Goal: Information Seeking & Learning: Find contact information

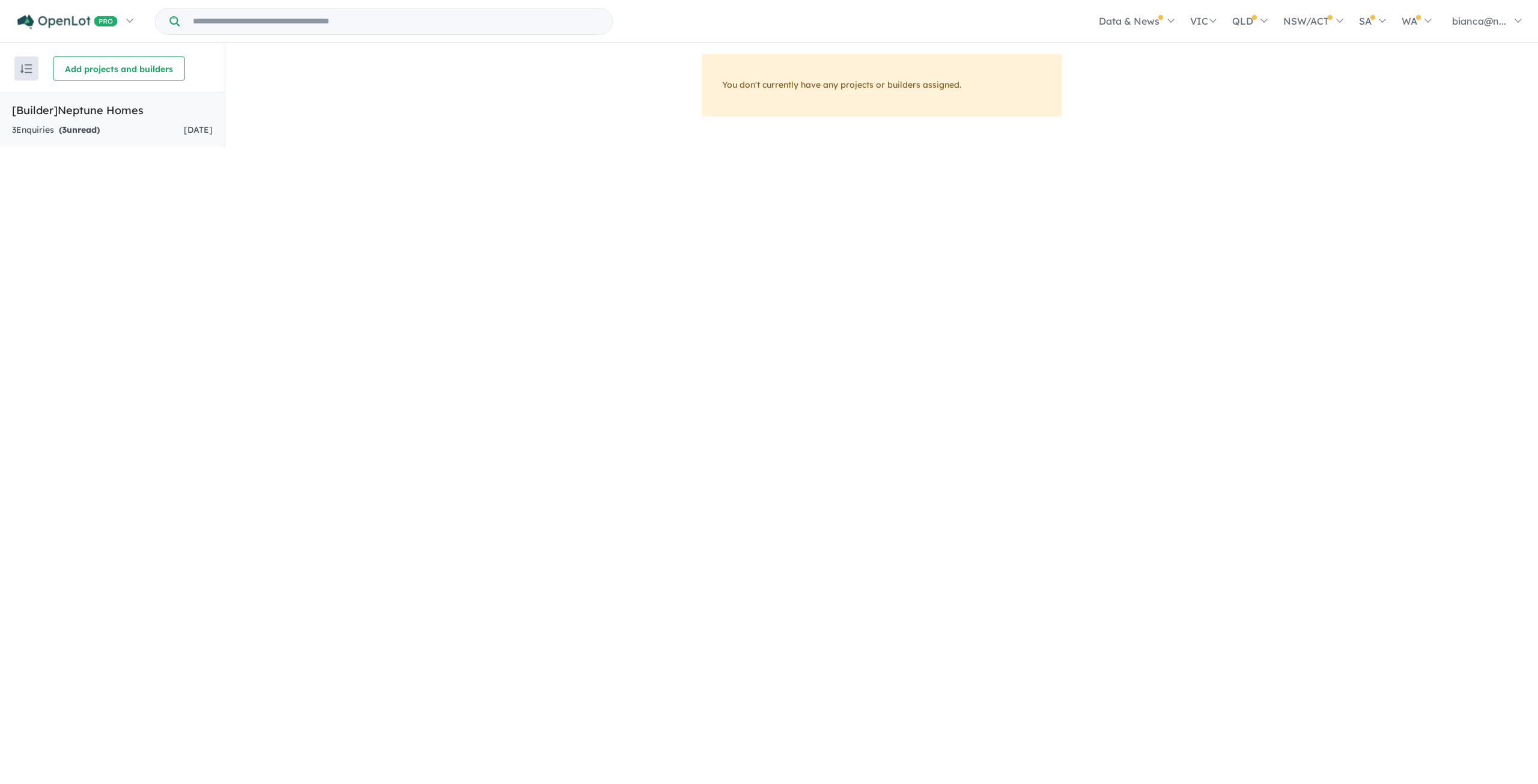
click at [166, 134] on div "3 Enquir ies ( 3 unread) [DATE]" at bounding box center [113, 130] width 200 height 14
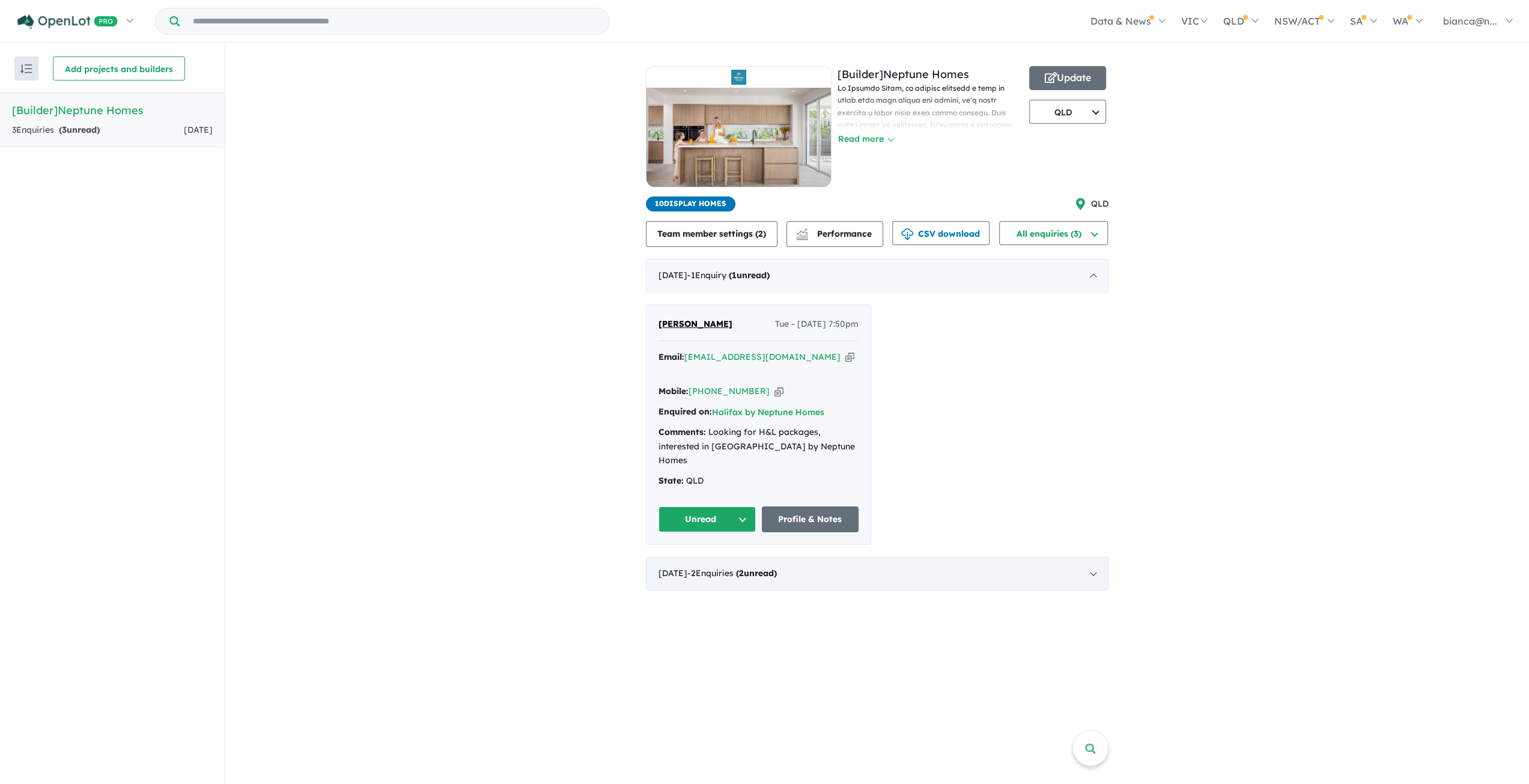
click at [756, 557] on div "[DATE] - 2 Enquir ies ( 2 unread)" at bounding box center [877, 573] width 463 height 34
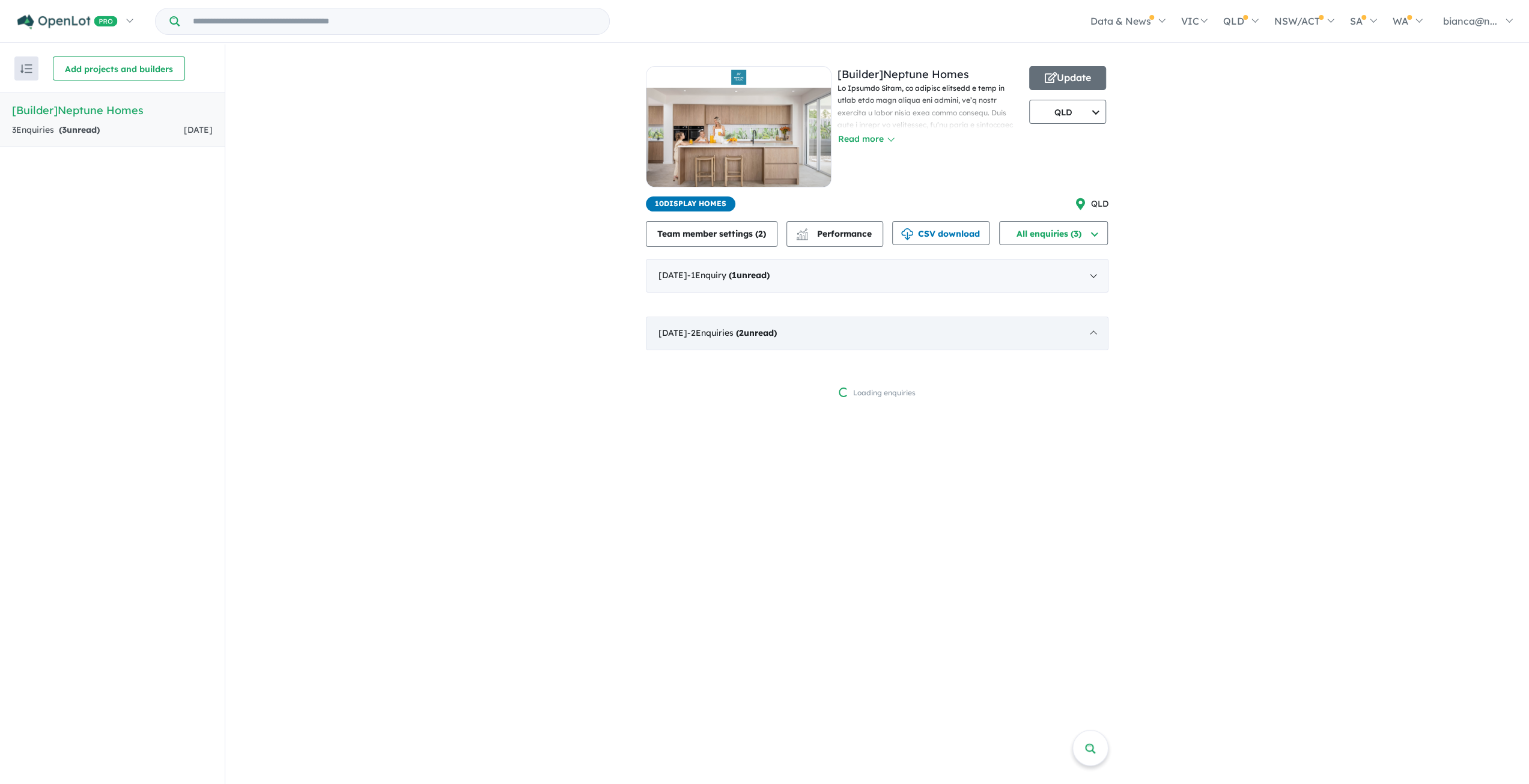
scroll to position [1, 0]
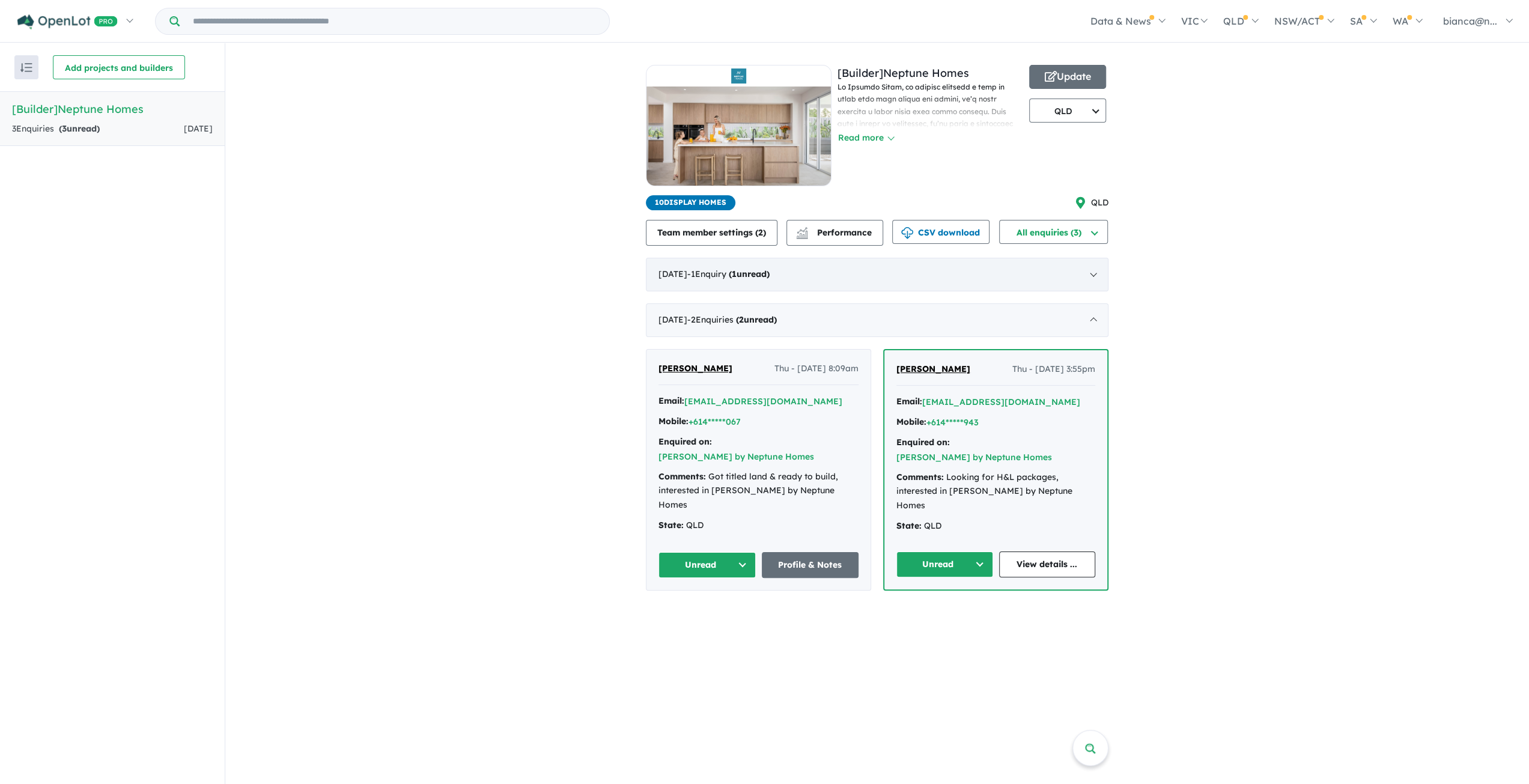
click at [785, 280] on div "[DATE] - 1 Enquir y ( 1 unread)" at bounding box center [877, 274] width 463 height 34
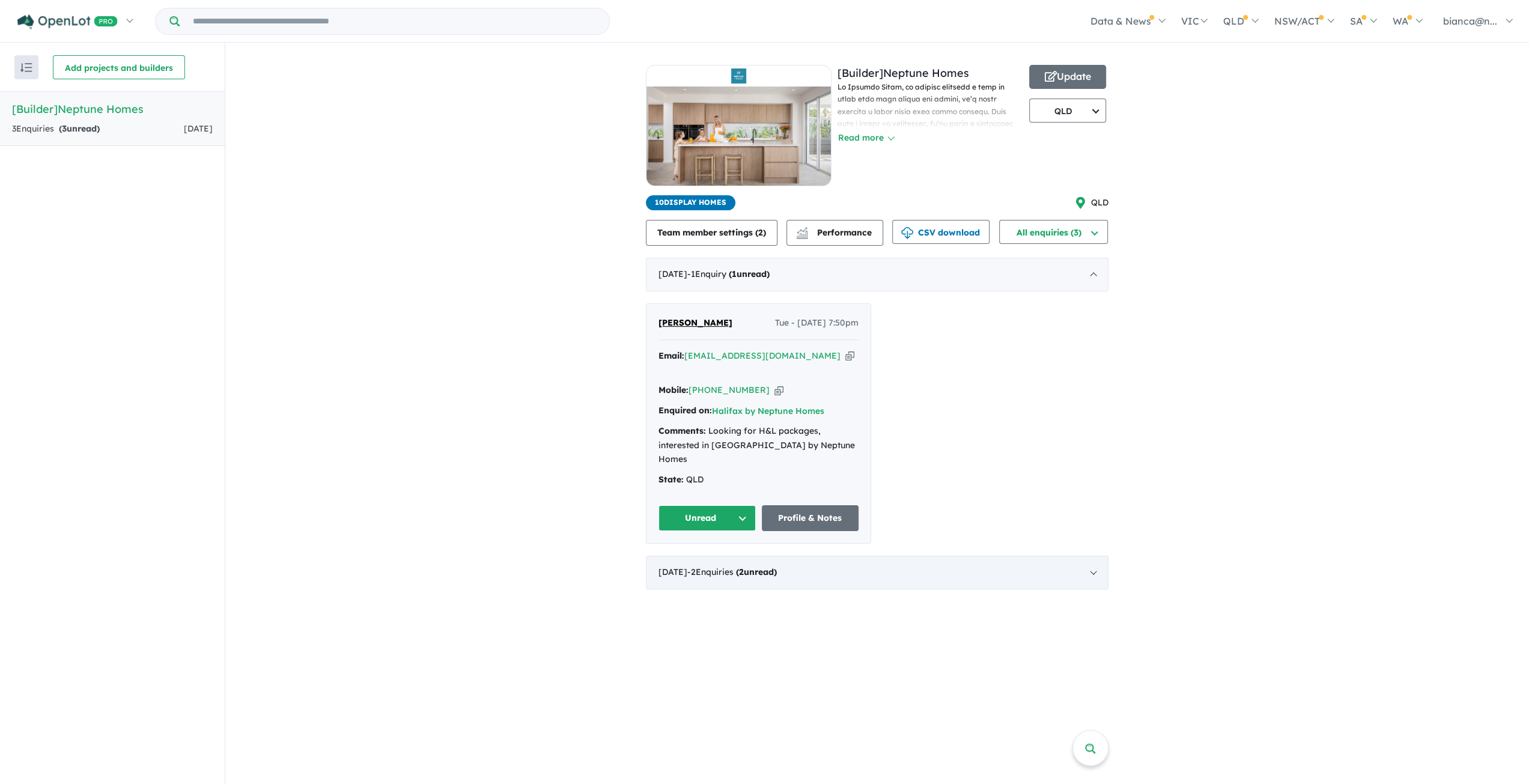
click at [791, 556] on div "[DATE] - 2 Enquir ies ( 2 unread)" at bounding box center [877, 572] width 463 height 34
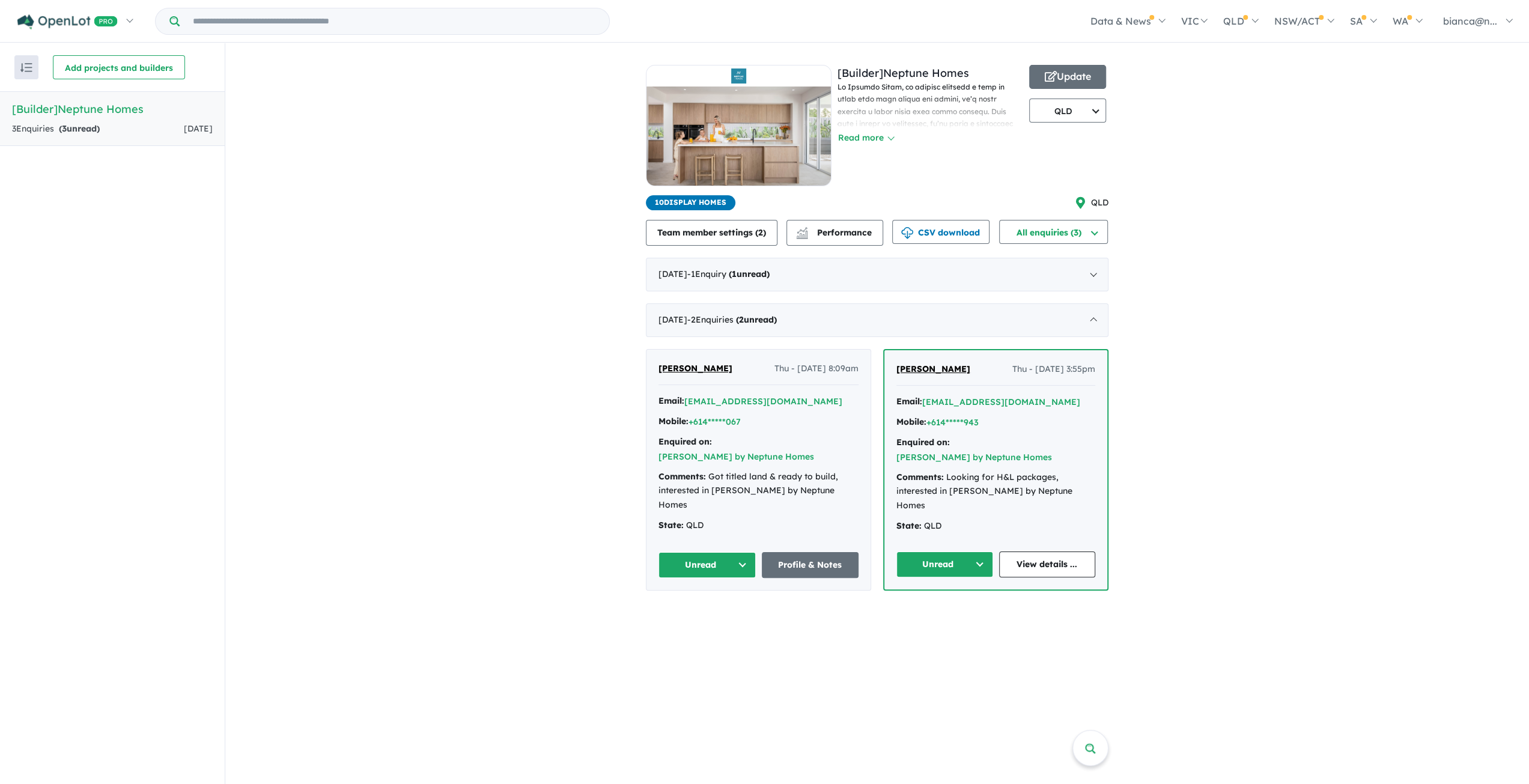
click at [740, 552] on button "Unread" at bounding box center [708, 565] width 97 height 26
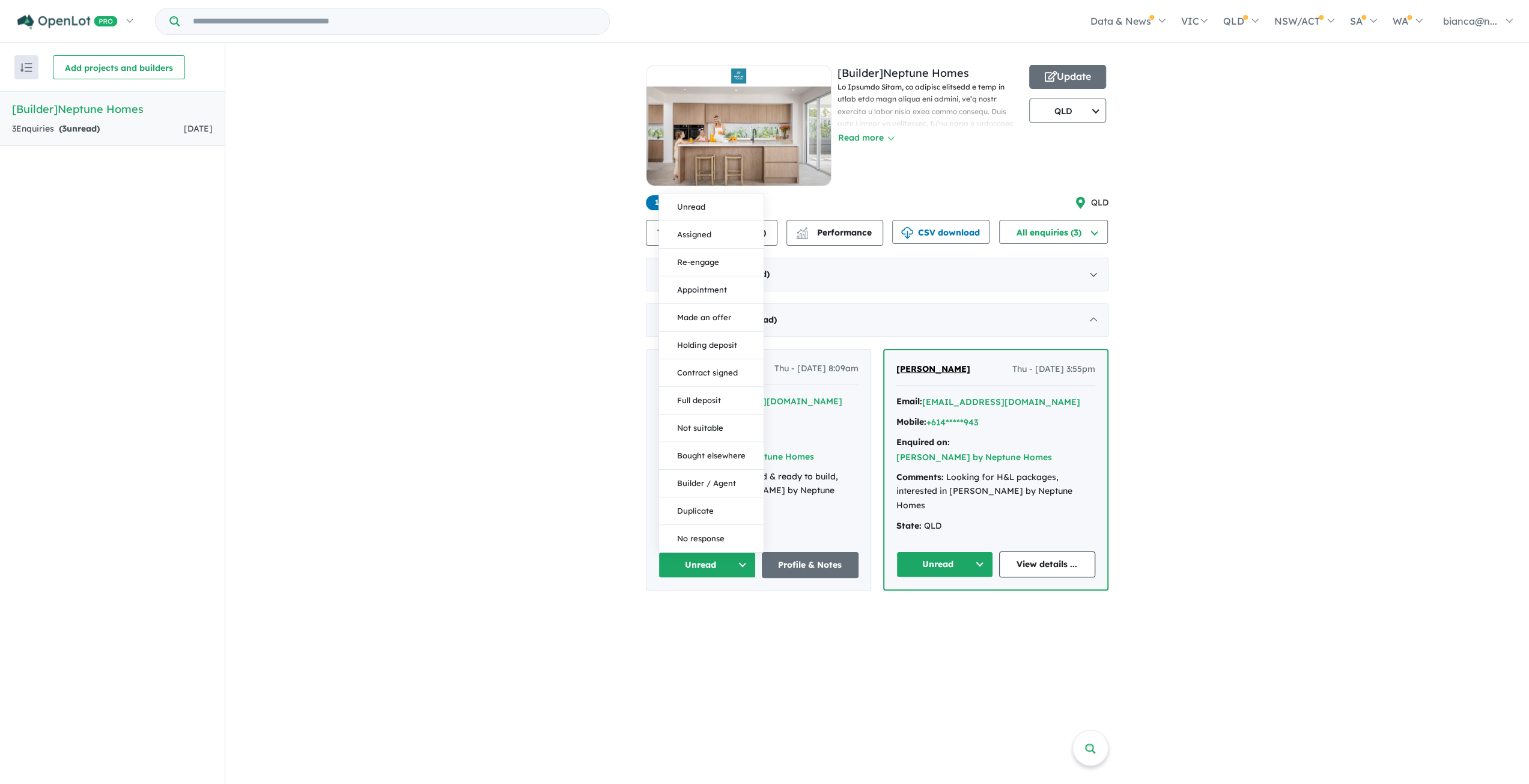
click at [750, 619] on div "View all builders in your account 3 Enquir ies ( 3 unread) [DATE] [Builder] Nep…" at bounding box center [877, 414] width 1304 height 741
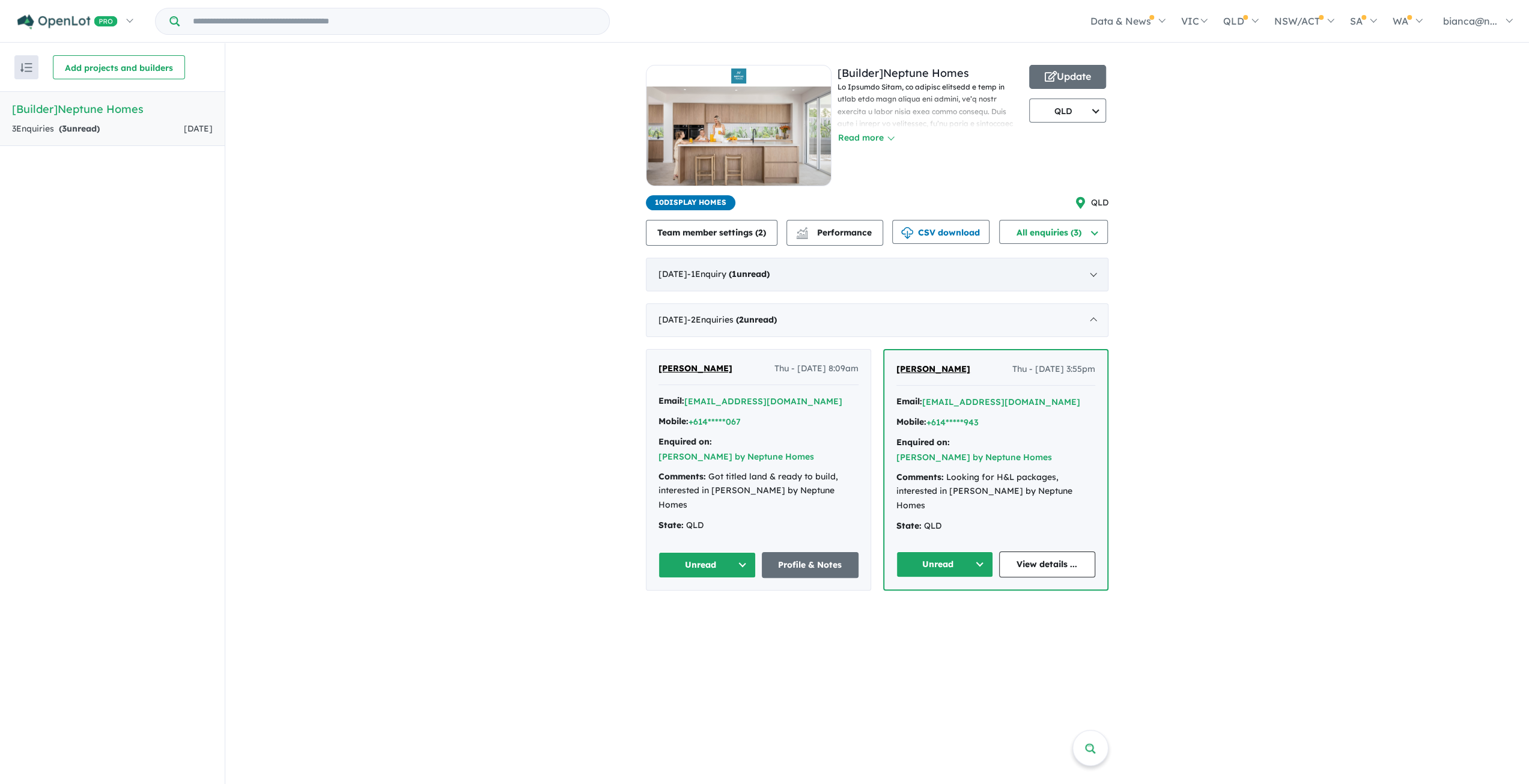
click at [874, 260] on div "[DATE] - 1 Enquir y ( 1 unread)" at bounding box center [877, 274] width 463 height 34
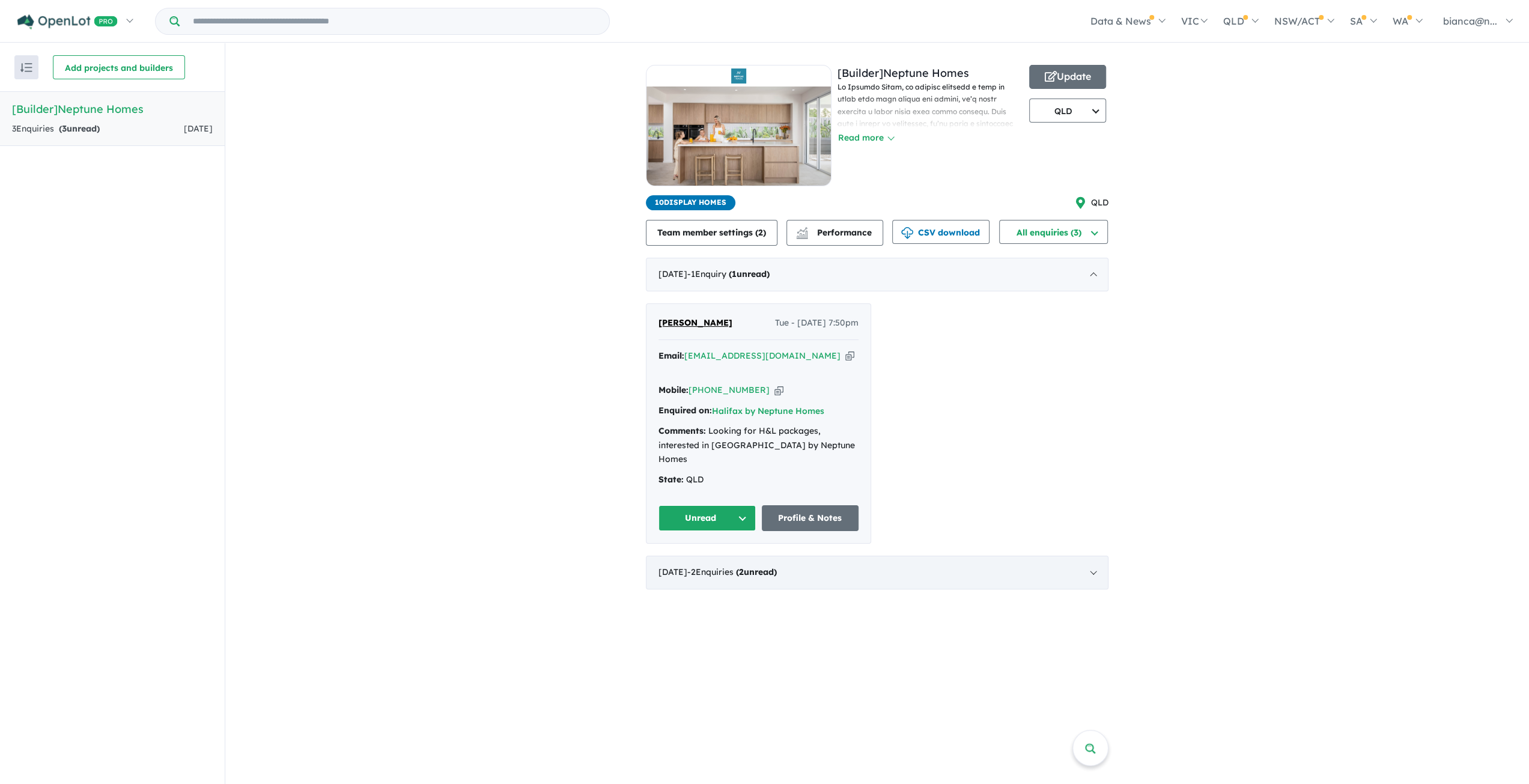
click at [779, 556] on div "[DATE] - 2 Enquir ies ( 2 unread)" at bounding box center [877, 572] width 463 height 34
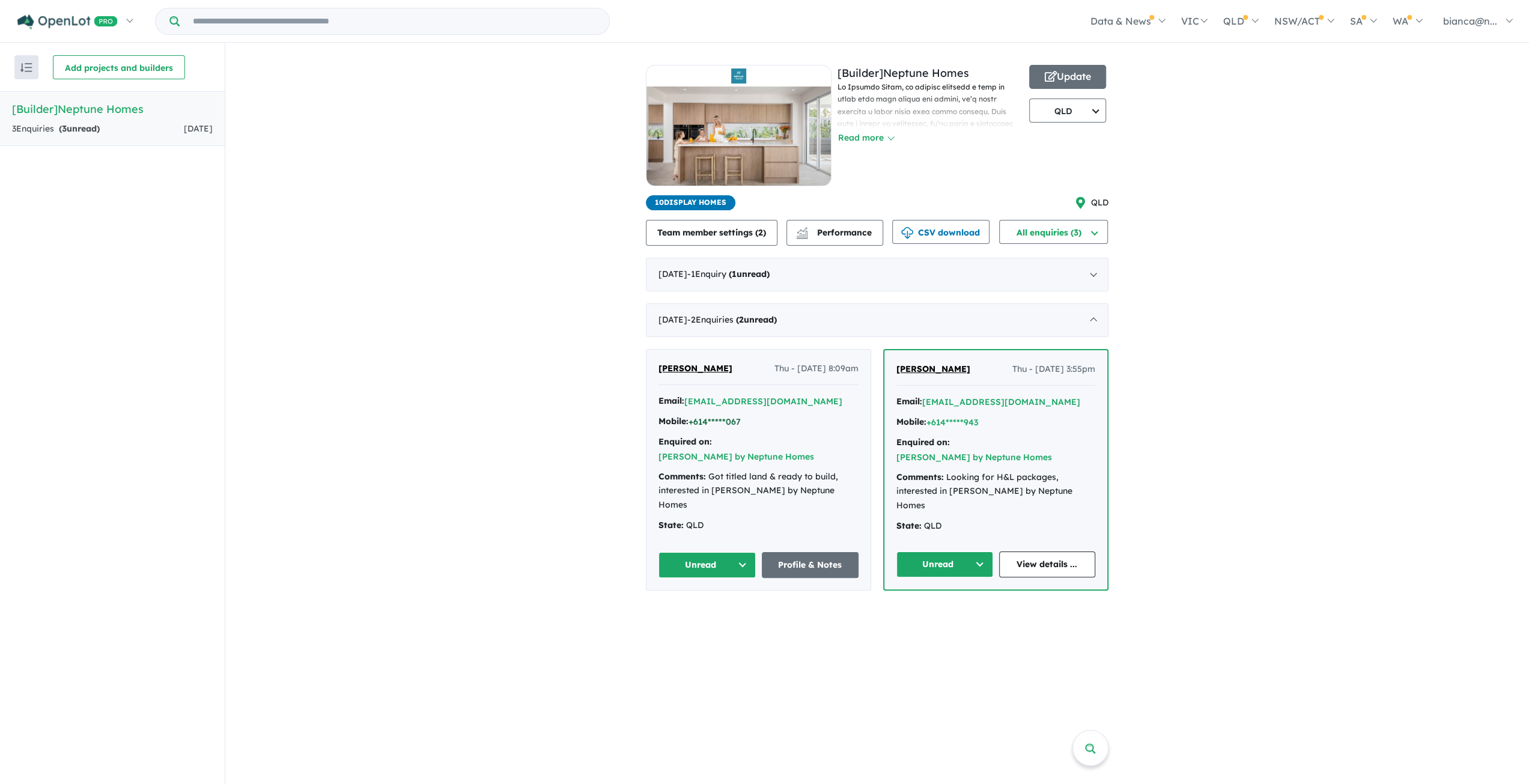
click at [734, 423] on button "+614*****067" at bounding box center [714, 422] width 52 height 12
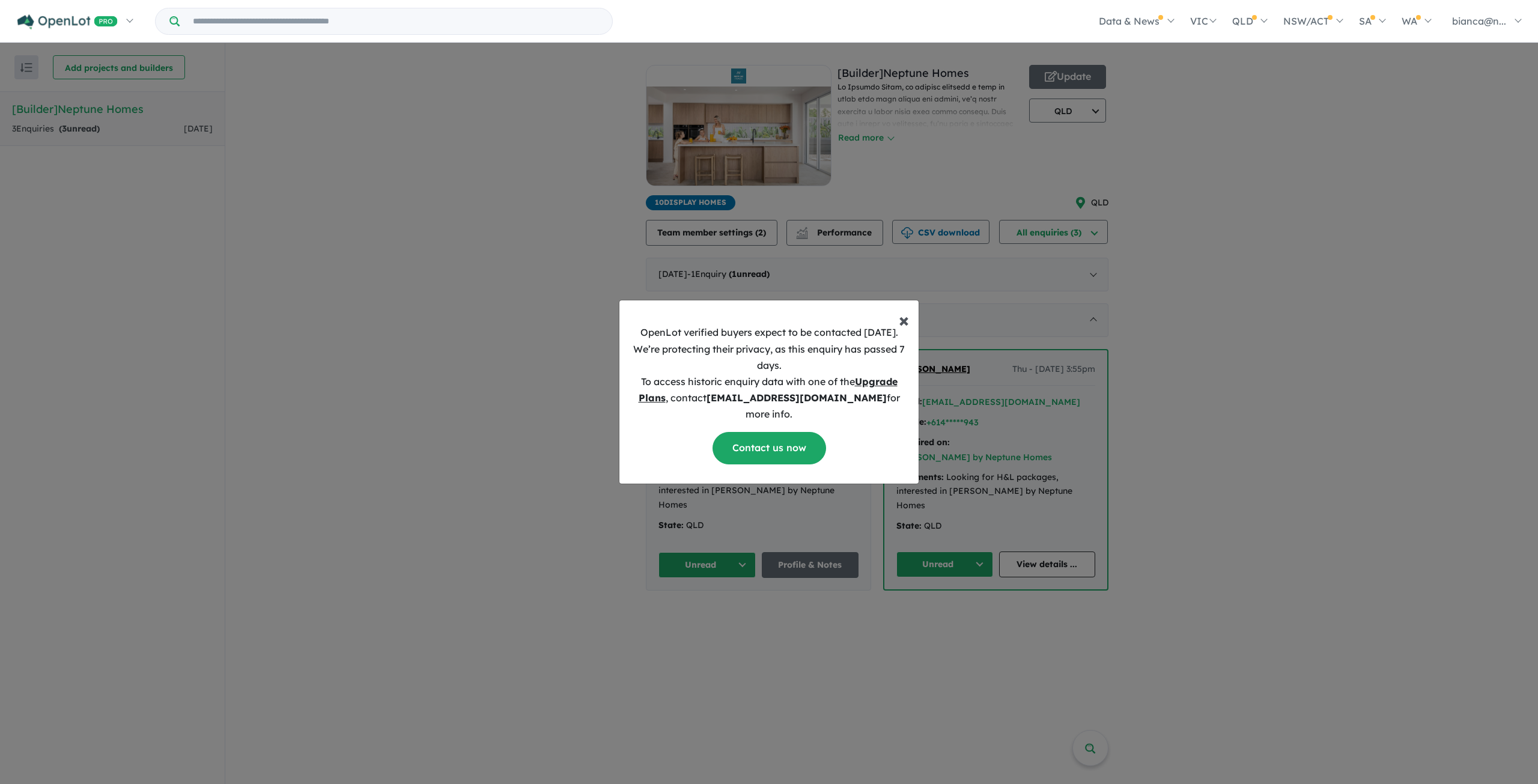
click at [907, 330] on span "×" at bounding box center [903, 319] width 10 height 24
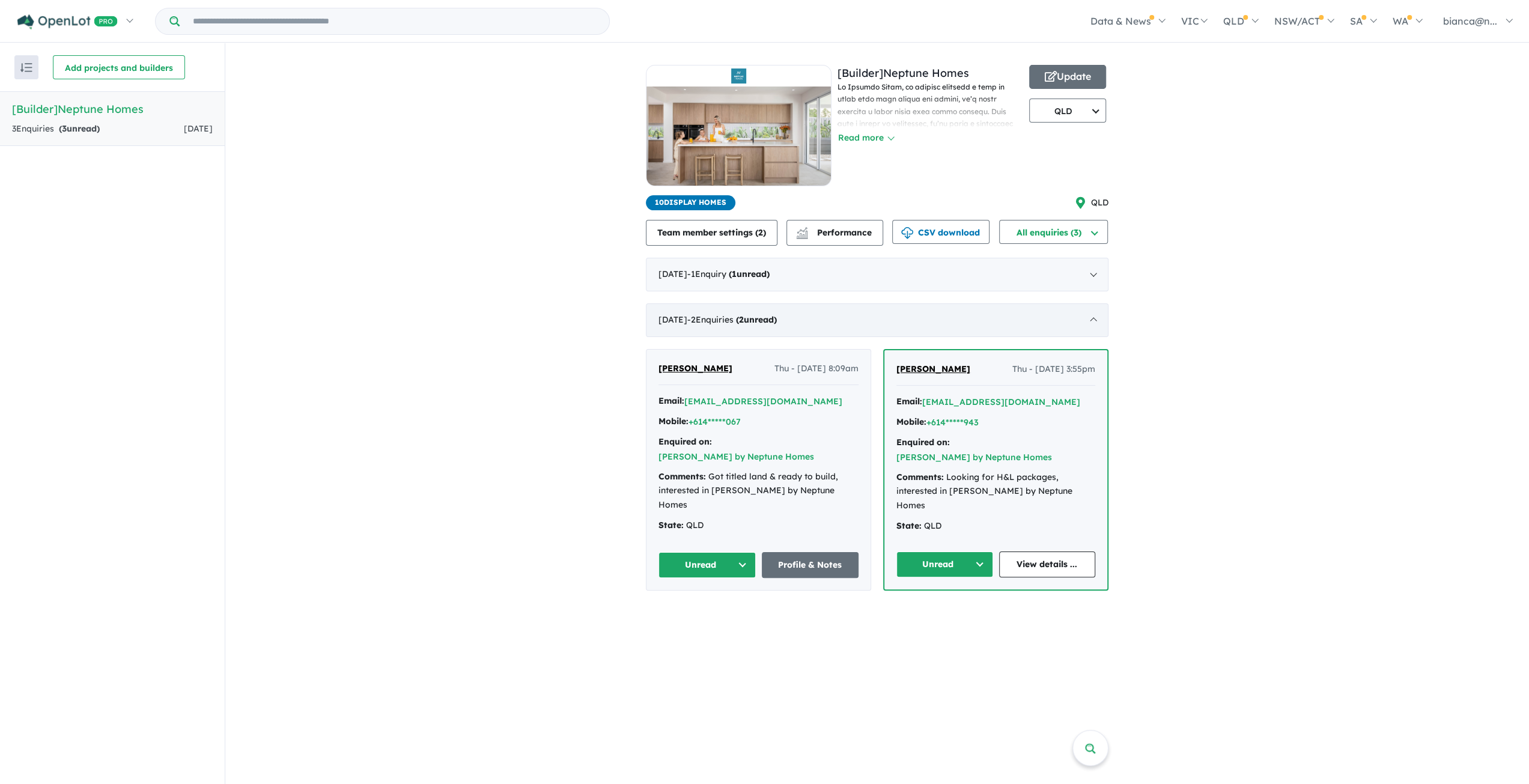
click at [802, 320] on div "[DATE] - 2 Enquir ies ( 2 unread)" at bounding box center [877, 320] width 463 height 34
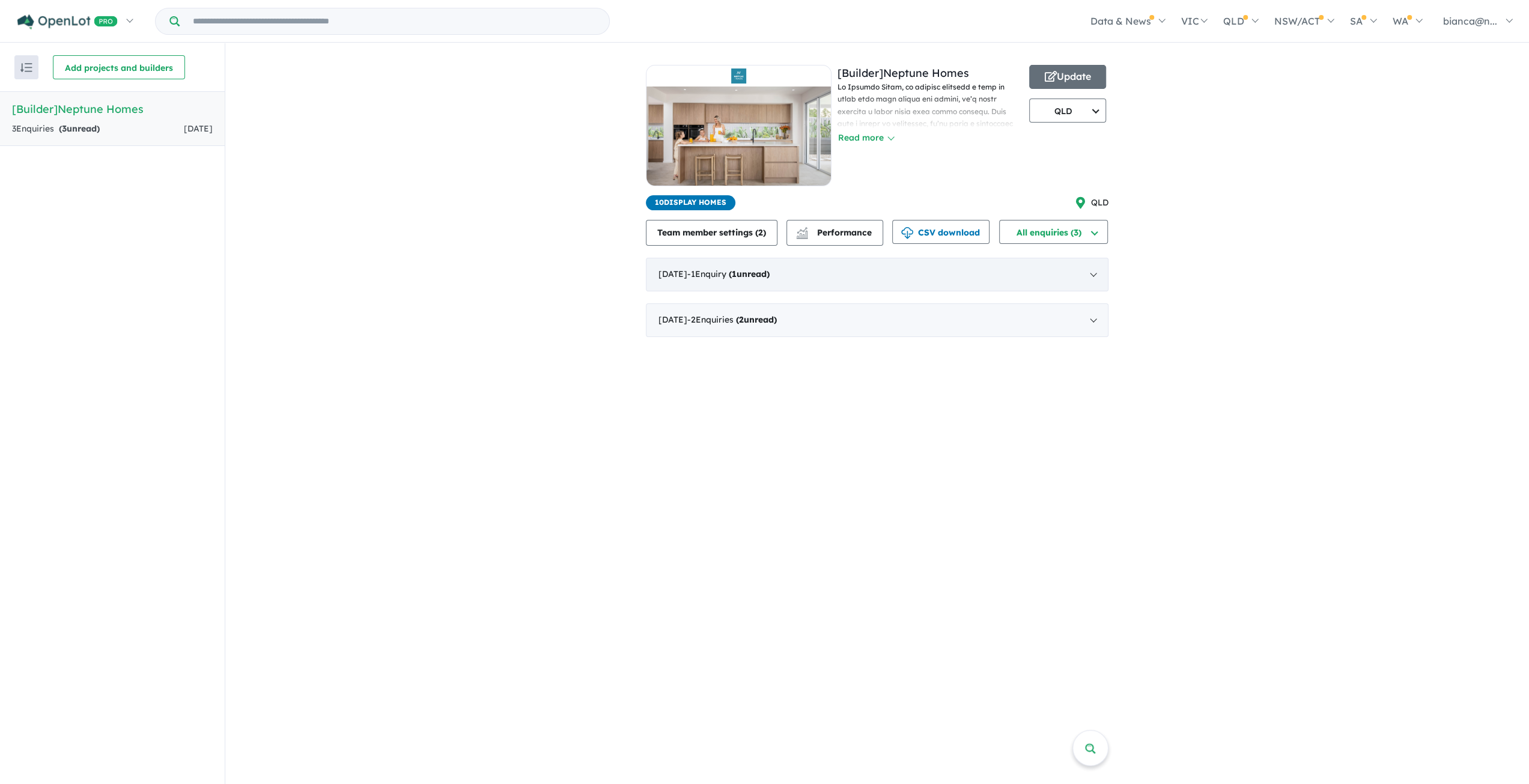
click at [806, 278] on div "[DATE] - 1 Enquir y ( 1 unread)" at bounding box center [877, 274] width 463 height 34
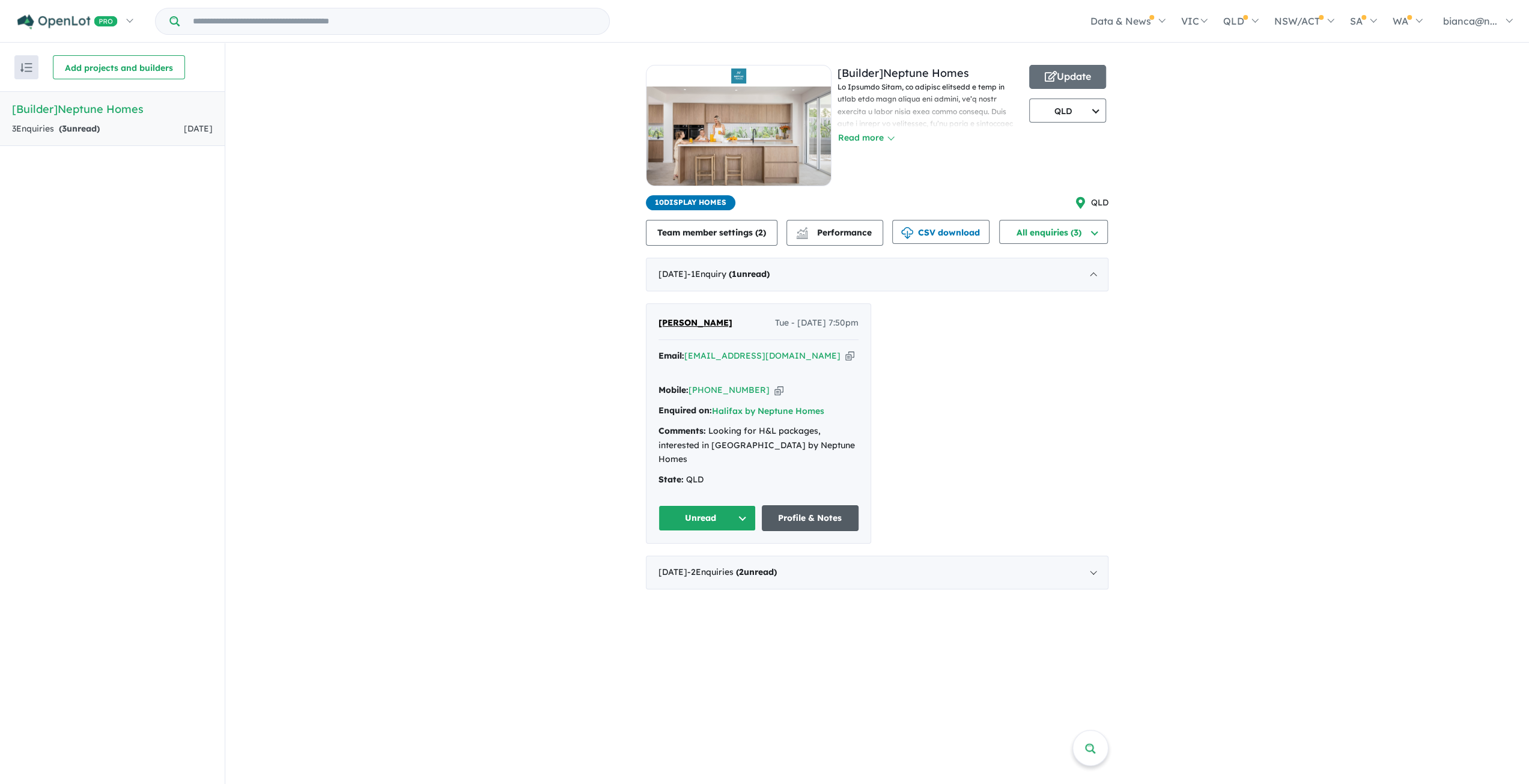
click at [833, 505] on link "Profile & Notes" at bounding box center [810, 518] width 97 height 26
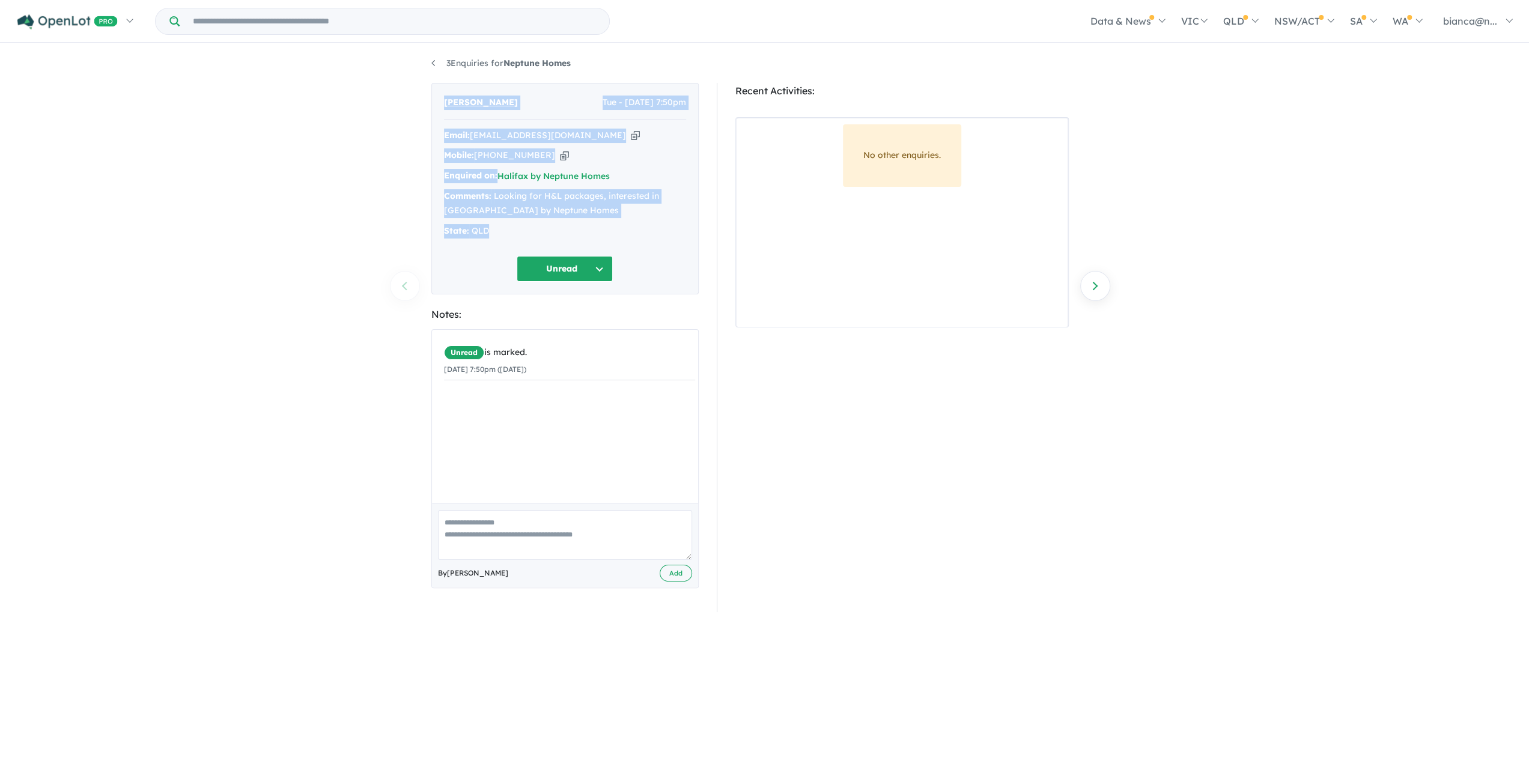
drag, startPoint x: 444, startPoint y: 100, endPoint x: 579, endPoint y: 219, distance: 180.0
click at [579, 219] on div "[PERSON_NAME] Tue - [DATE] 7:50pm Email: [EMAIL_ADDRESS][DOMAIN_NAME] Copied! M…" at bounding box center [565, 189] width 268 height 212
click at [585, 228] on div "State: QLD" at bounding box center [565, 231] width 242 height 14
click at [631, 134] on icon "button" at bounding box center [635, 135] width 9 height 12
click at [560, 154] on icon "button" at bounding box center [564, 155] width 9 height 12
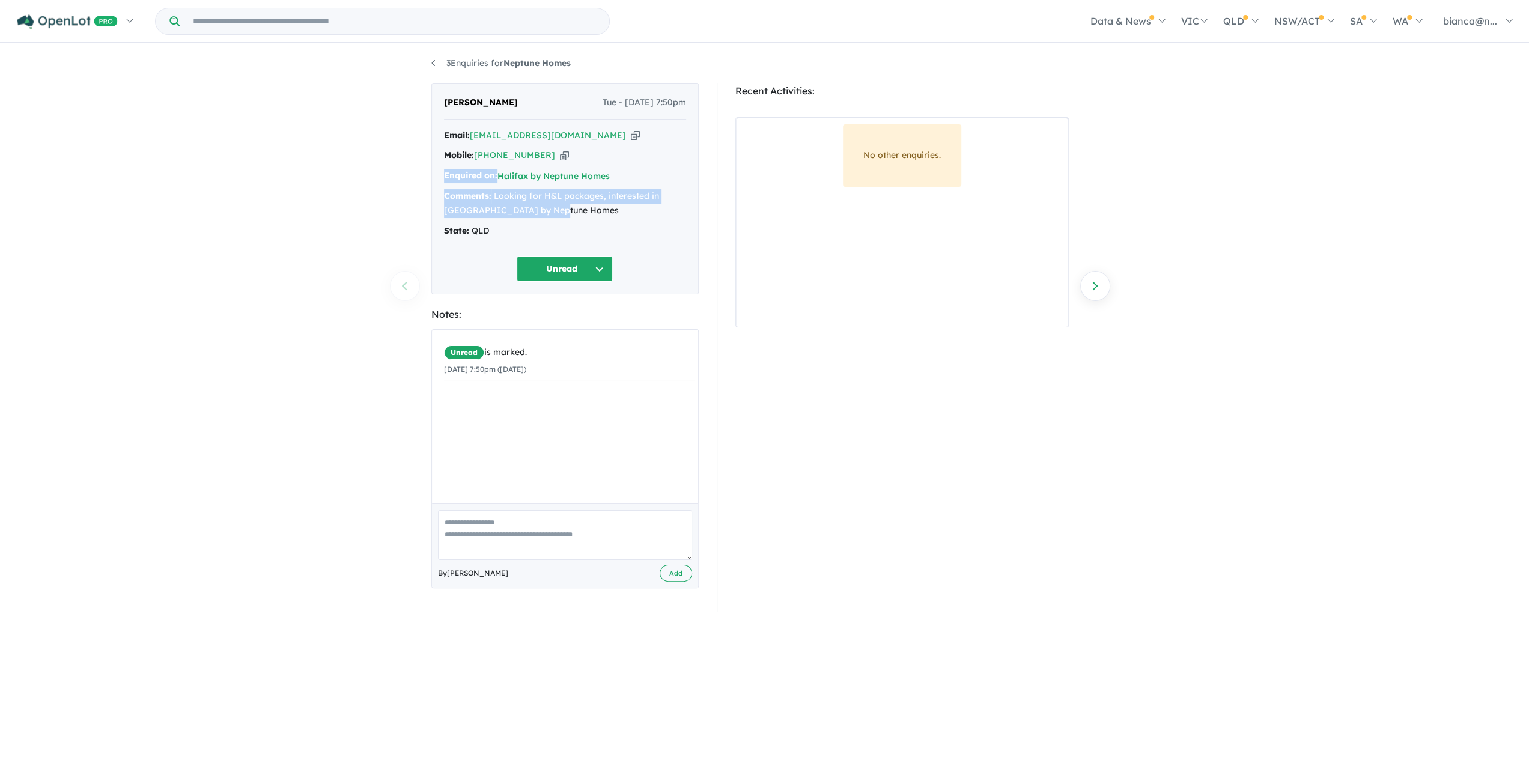
drag, startPoint x: 562, startPoint y: 210, endPoint x: 440, endPoint y: 181, distance: 125.4
click at [440, 181] on div "Salena Lugg Tue - 23/09/2025, 7:50pm Email: peterandsalena@gmail.com Copied! Mo…" at bounding box center [565, 189] width 268 height 212
click at [559, 202] on div "Comments: Looking for H&L packages, interested in Halifax by Neptune Homes" at bounding box center [565, 204] width 242 height 29
drag, startPoint x: 560, startPoint y: 209, endPoint x: 445, endPoint y: 172, distance: 120.8
click at [445, 172] on div "Email: peterandsalena@gmail.com Copied! Mobile: +61 408 464 340 Copied! Enquire…" at bounding box center [565, 186] width 242 height 116
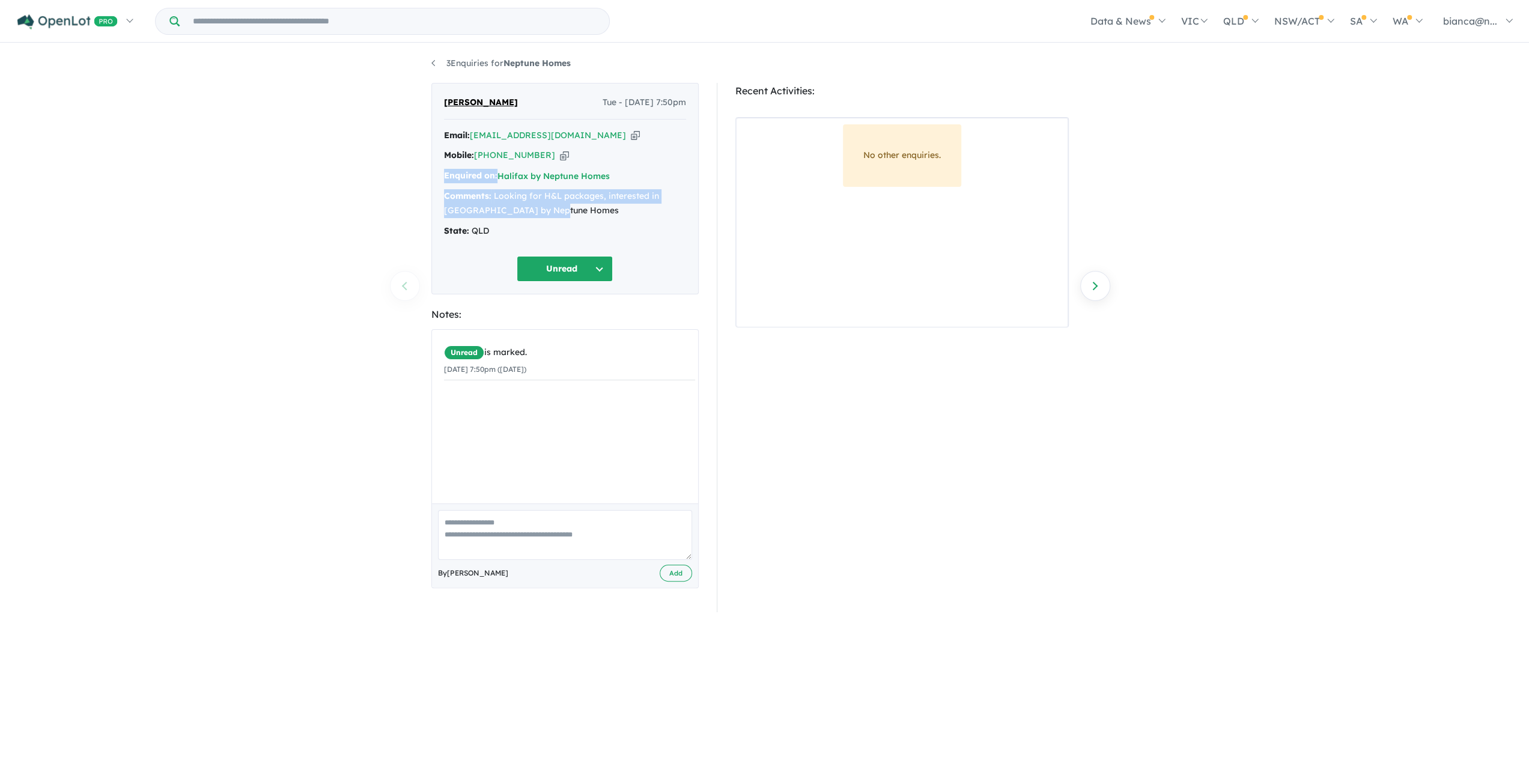
click at [576, 213] on div "Comments: Looking for H&L packages, interested in Halifax by Neptune Homes" at bounding box center [565, 204] width 242 height 29
drag, startPoint x: 570, startPoint y: 210, endPoint x: 432, endPoint y: 203, distance: 138.2
click at [432, 203] on div "Salena Lugg Tue - 23/09/2025, 7:50pm Email: peterandsalena@gmail.com Copied! Mo…" at bounding box center [565, 189] width 268 height 212
copy div "Comments: Looking for H&L packages, interested in Halifax by Neptune Homes"
